Goal: Find contact information: Find contact information

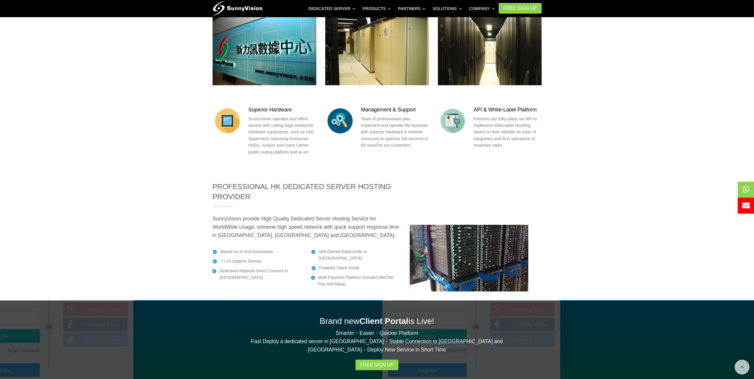
scroll to position [721, 0]
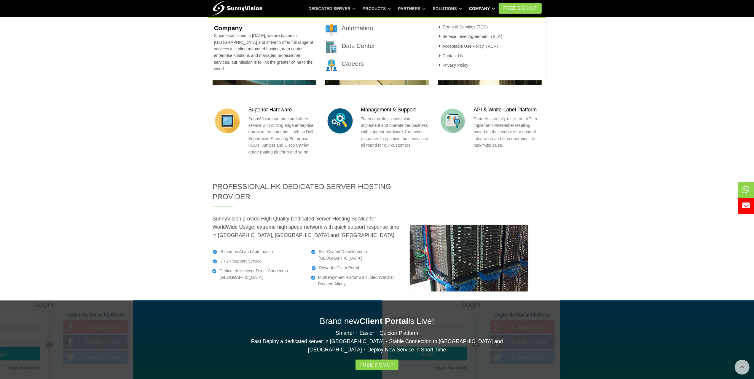
click at [495, 10] on icon at bounding box center [493, 8] width 3 height 3
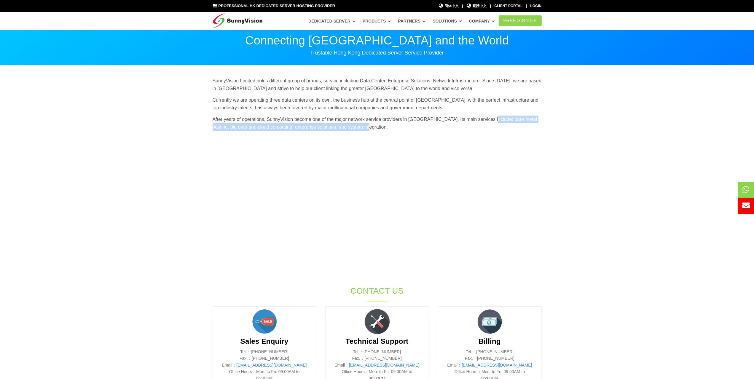
drag, startPoint x: 487, startPoint y: 118, endPoint x: 361, endPoint y: 128, distance: 127.0
click at [361, 128] on p "After years of operations, SunnyVision become one of the major network service …" at bounding box center [377, 123] width 329 height 15
copy p "bare metal hosting, big data and cloud computing, enterprise solutions, and sys…"
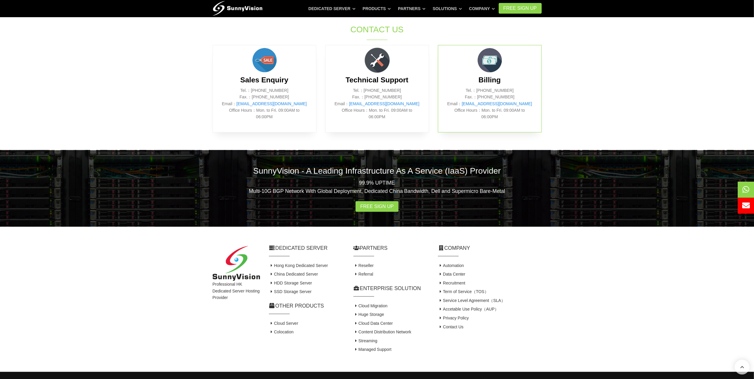
scroll to position [272, 0]
